Goal: Task Accomplishment & Management: Manage account settings

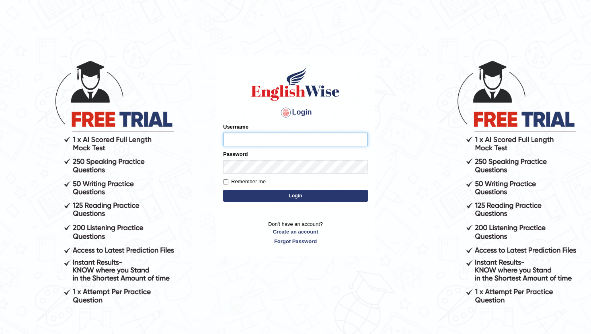
click at [256, 138] on input "Username" at bounding box center [295, 140] width 145 height 14
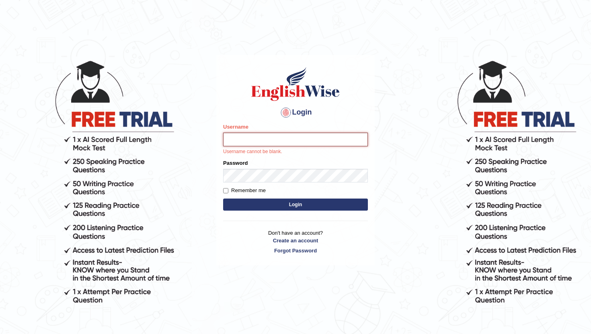
click at [263, 135] on input "Username" at bounding box center [295, 140] width 145 height 14
click at [261, 139] on input "Username" at bounding box center [295, 140] width 145 height 14
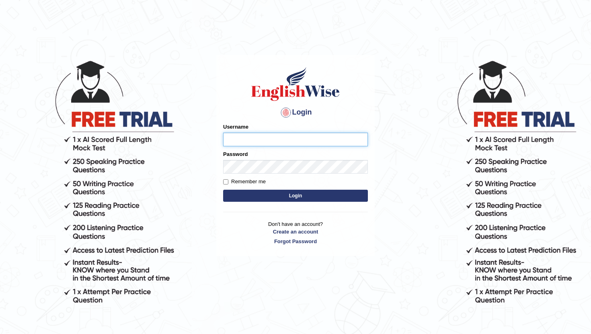
click at [260, 139] on input "Username" at bounding box center [295, 140] width 145 height 14
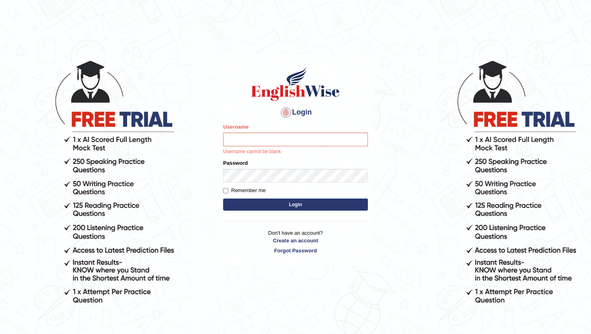
click at [246, 148] on div "Username Username cannot be blank." at bounding box center [295, 139] width 145 height 33
click at [253, 139] on input "Username" at bounding box center [295, 140] width 145 height 14
click at [246, 142] on input "Username" at bounding box center [295, 140] width 145 height 14
